Goal: Information Seeking & Learning: Learn about a topic

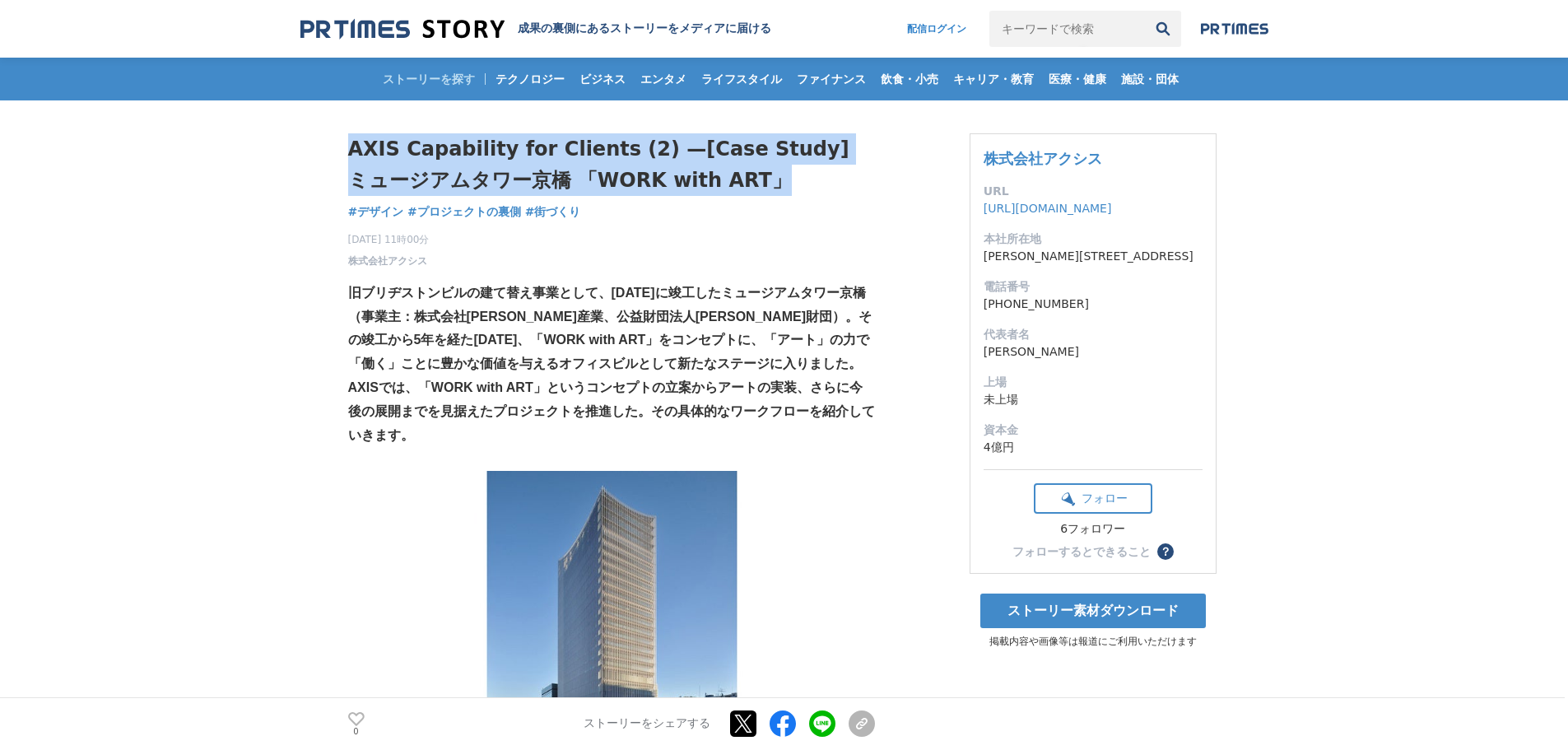
drag, startPoint x: 742, startPoint y: 178, endPoint x: 328, endPoint y: 142, distance: 415.6
copy h1 "AXIS Capability for Clients (2) —[Case Study] ミュージアムタワー京橋 「WORK with ART」"
click at [403, 261] on span "株式会社アクシス" at bounding box center [387, 261] width 79 height 14
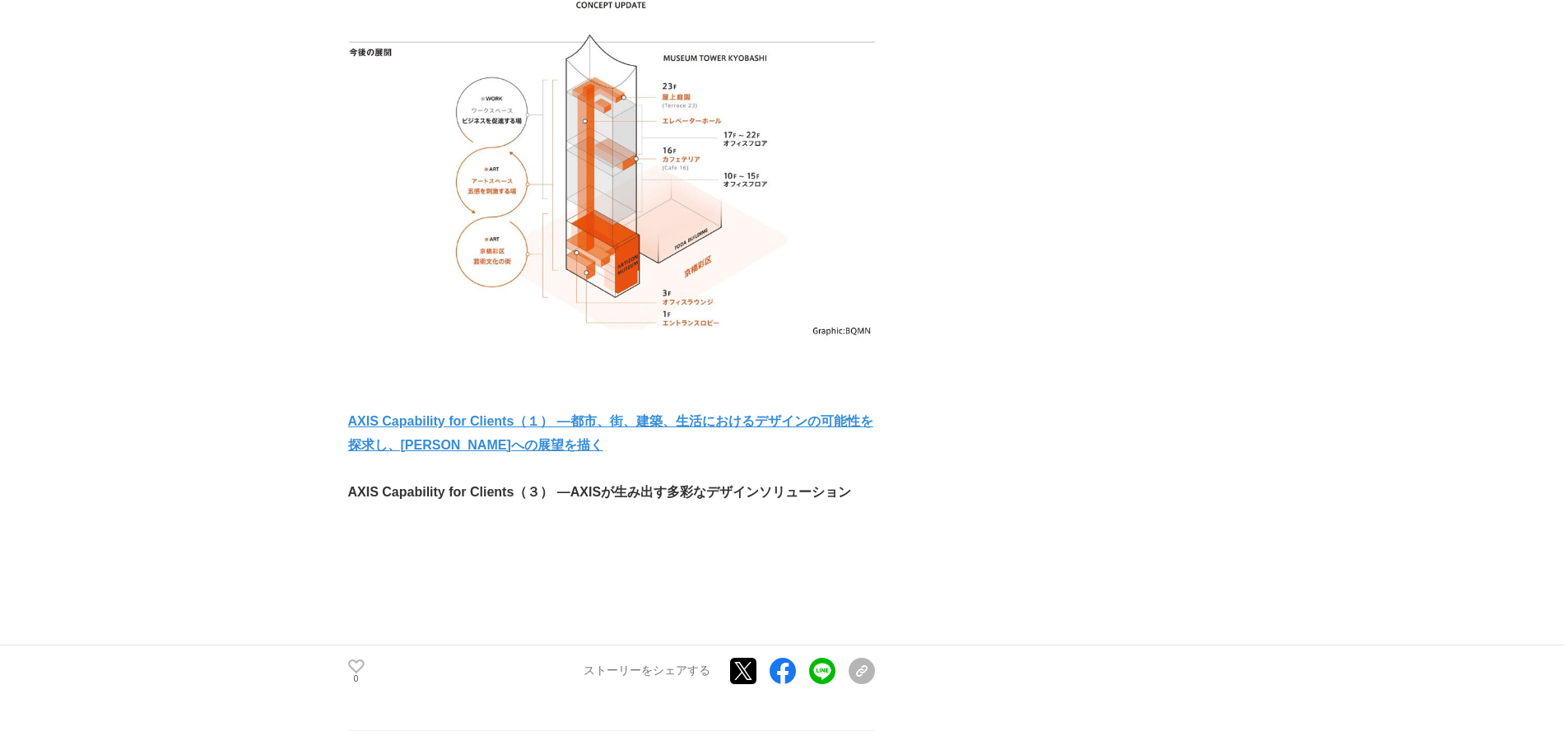
scroll to position [9631, 0]
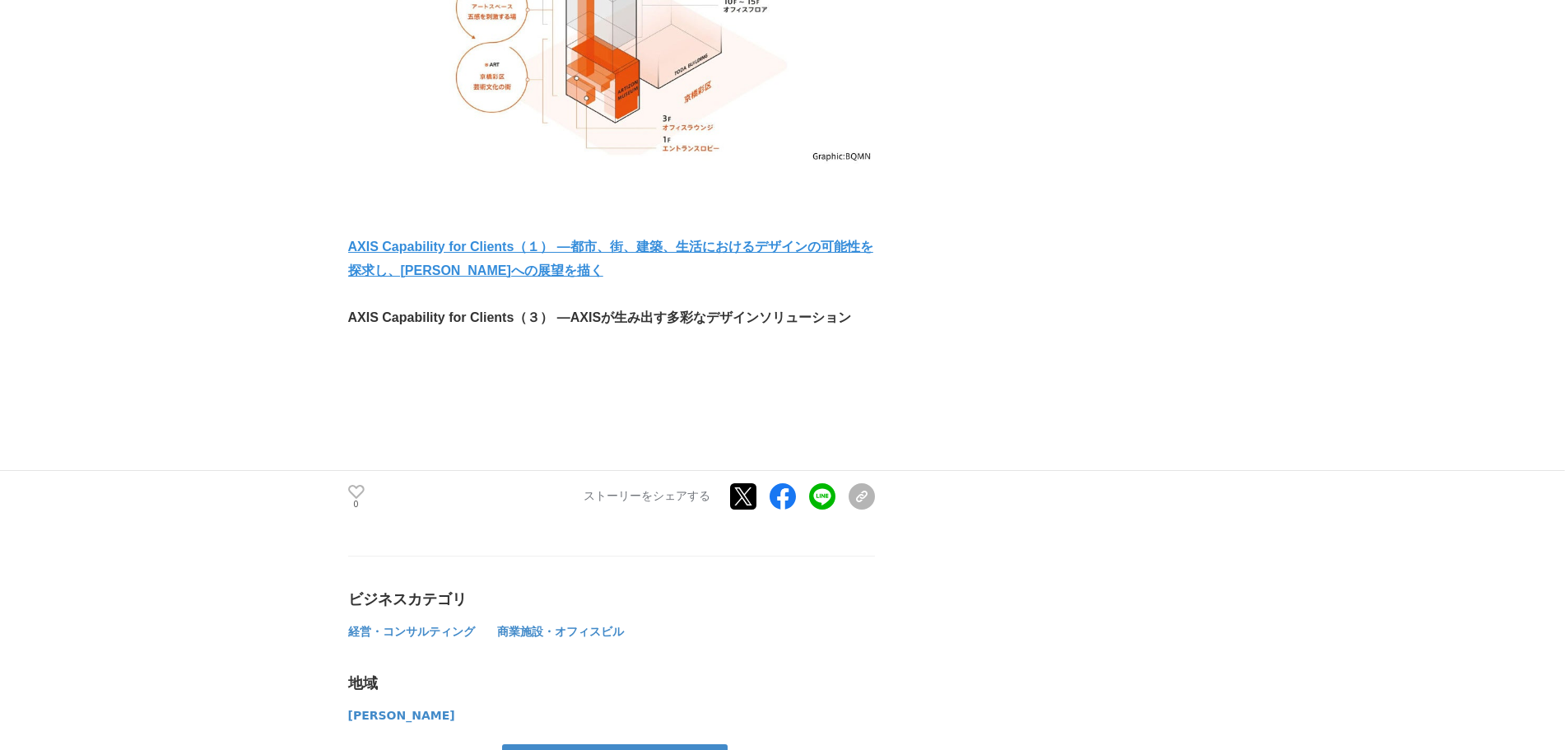
click at [564, 240] on strong "AXIS Capability for Clients（１） —都市、街、建築、生活におけるデザインの可能性を探求し、[PERSON_NAME]への展望を描く" at bounding box center [610, 259] width 525 height 38
click at [358, 485] on icon at bounding box center [356, 492] width 16 height 14
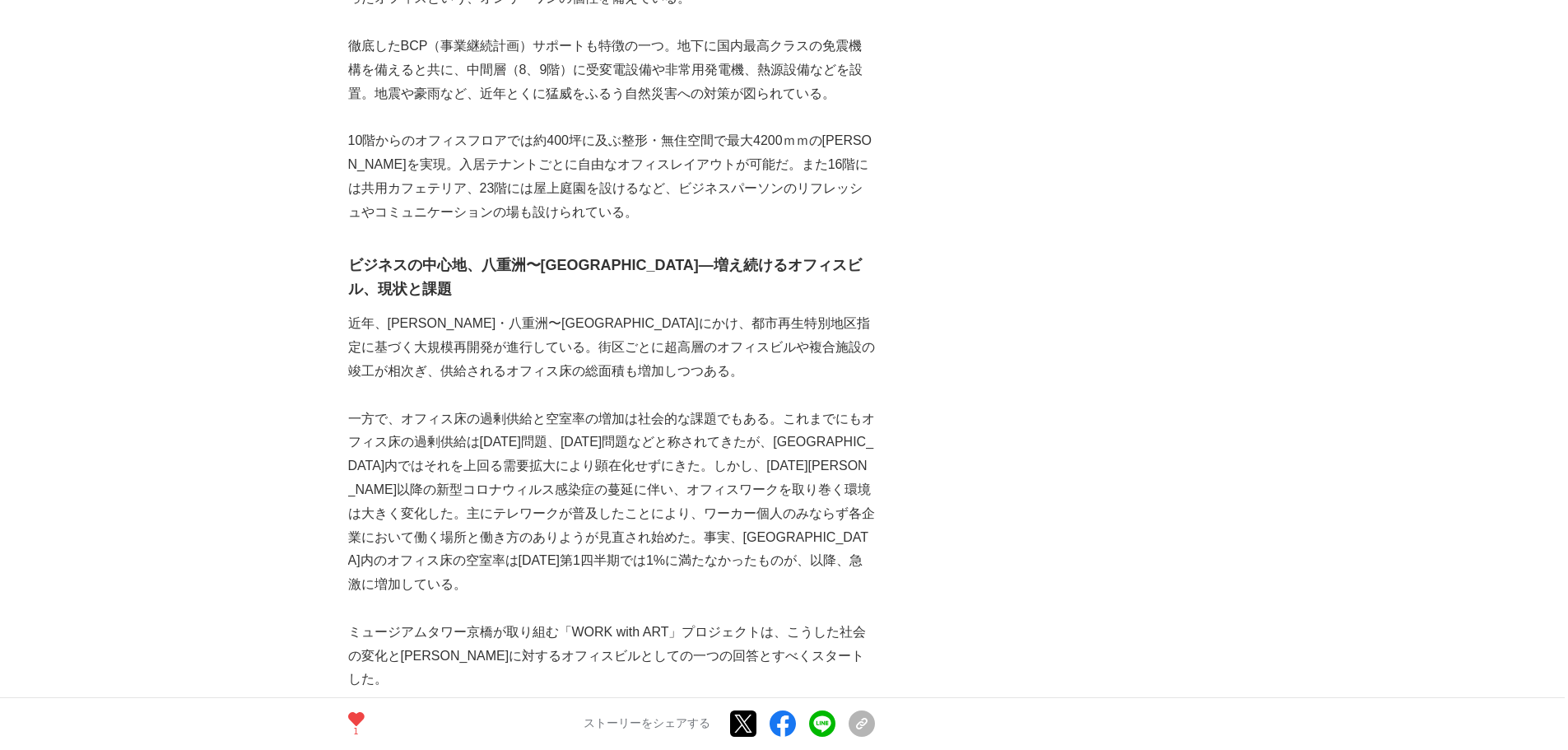
scroll to position [0, 0]
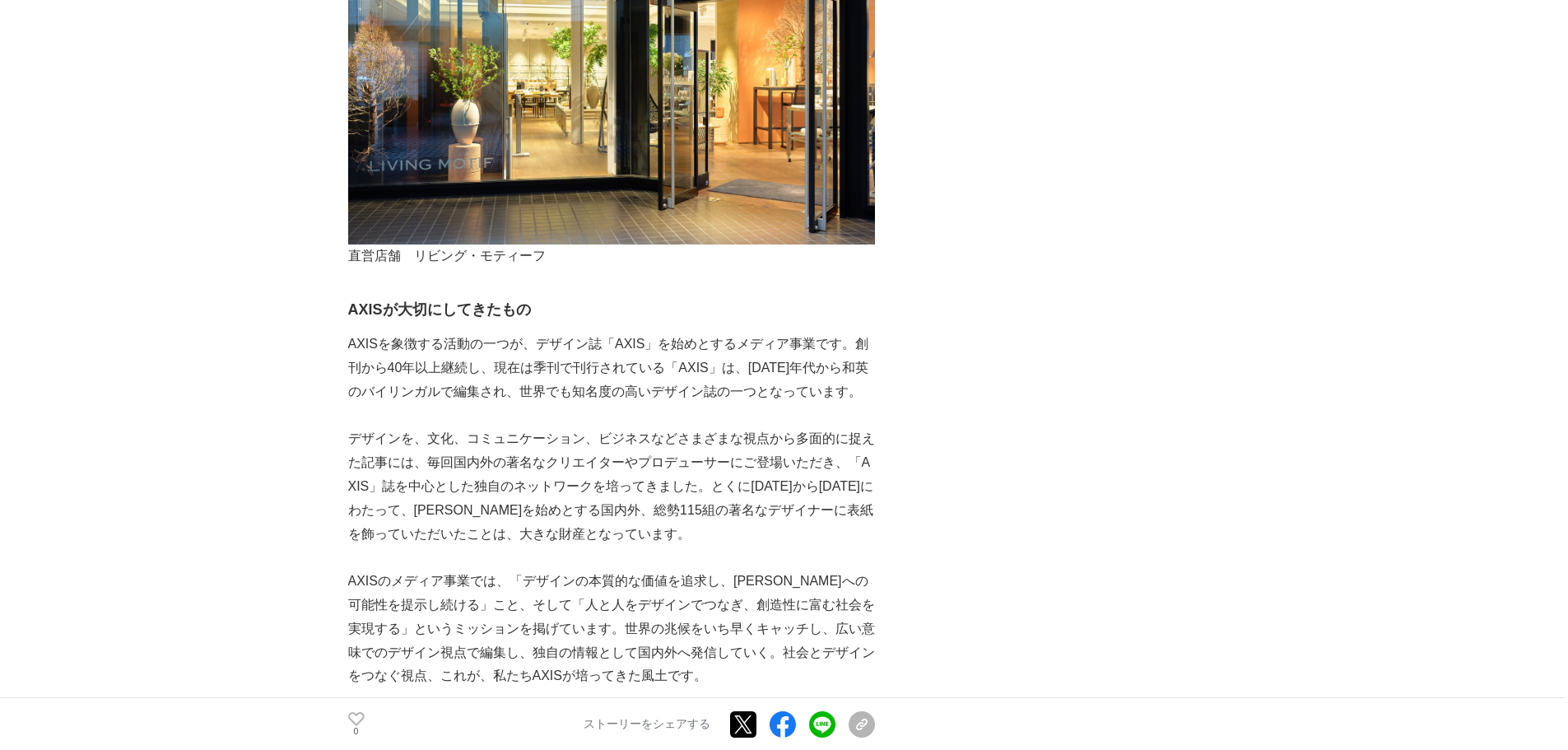
scroll to position [3375, 0]
